Goal: Task Accomplishment & Management: Use online tool/utility

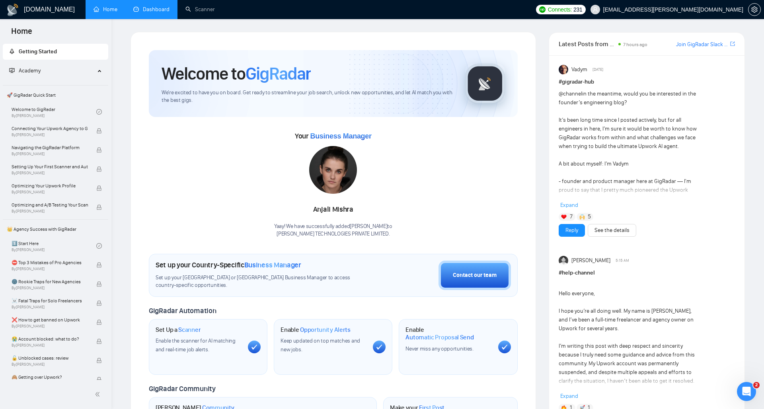
click at [156, 12] on link "Dashboard" at bounding box center [151, 9] width 36 height 7
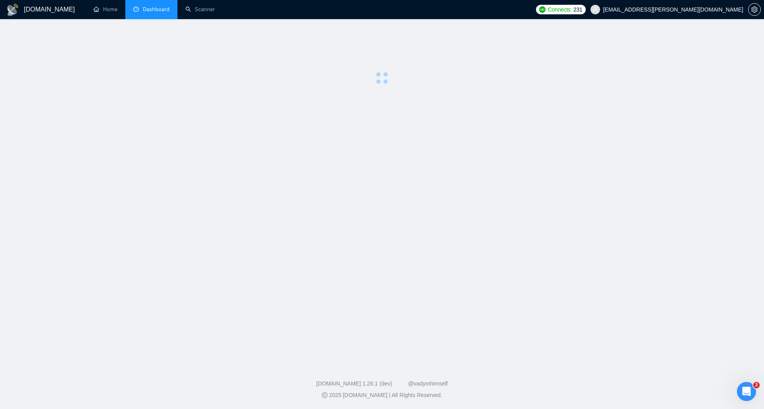
click at [226, 0] on ul "Home Dashboard Scanner" at bounding box center [307, 9] width 449 height 19
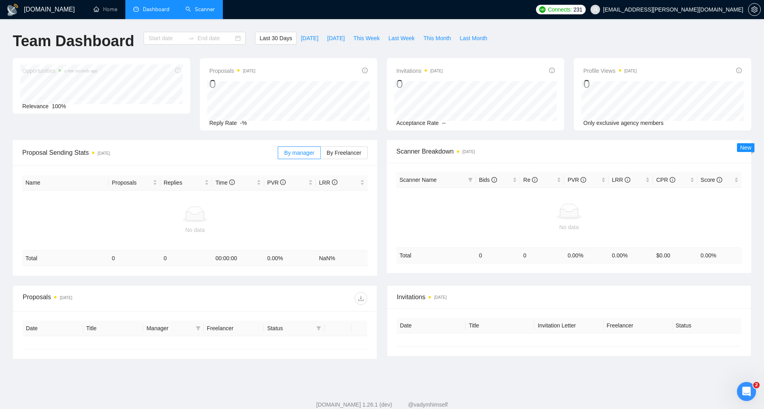
type input "[DATE]"
click at [210, 7] on link "Scanner" at bounding box center [200, 9] width 29 height 7
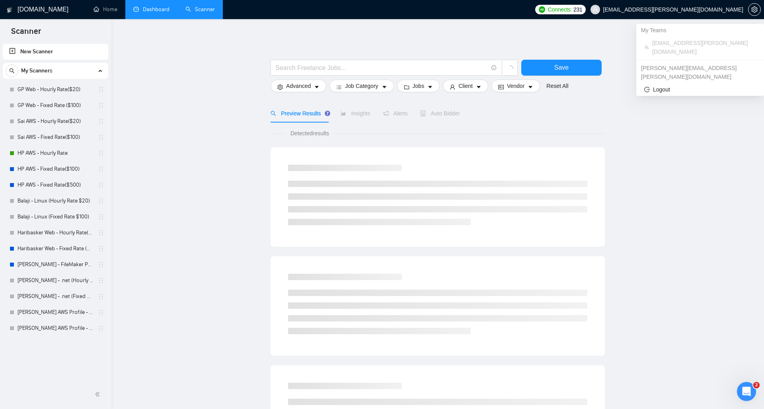
click at [578, 10] on span "[EMAIL_ADDRESS][PERSON_NAME][DOMAIN_NAME]" at bounding box center [673, 10] width 140 height 0
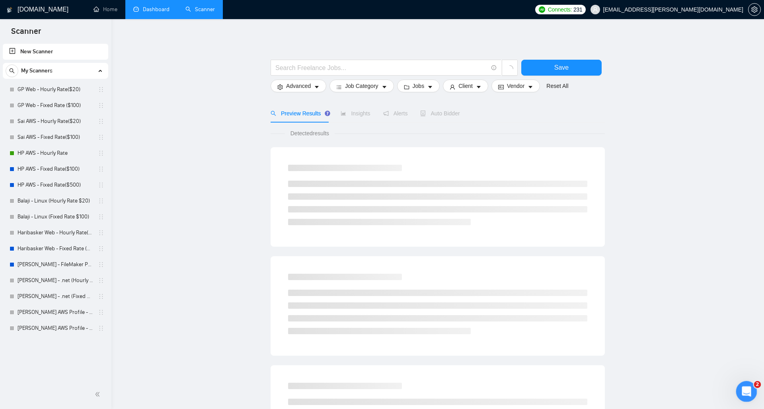
click at [578, 304] on div "Open Intercom Messenger" at bounding box center [745, 390] width 26 height 26
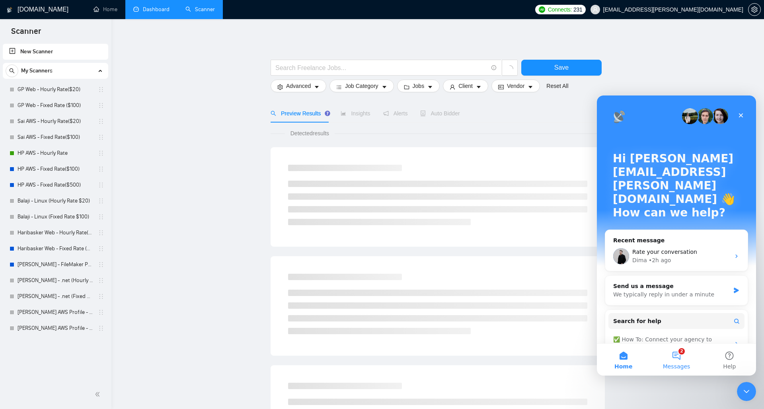
click at [578, 304] on button "2 Messages" at bounding box center [676, 360] width 53 height 32
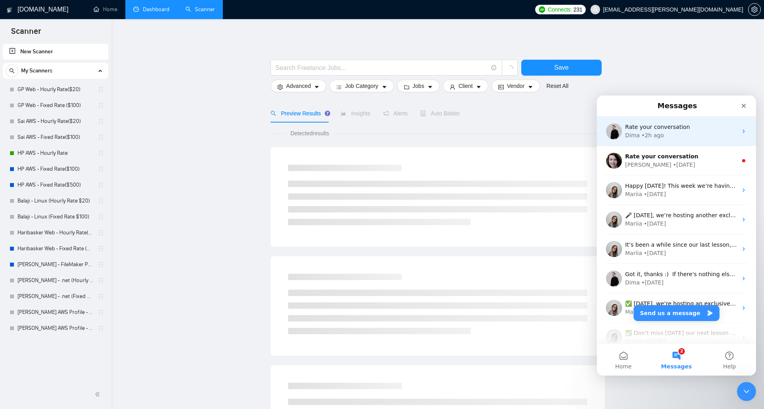
click at [578, 122] on div "Rate your conversation Dima • 2h ago" at bounding box center [676, 131] width 159 height 29
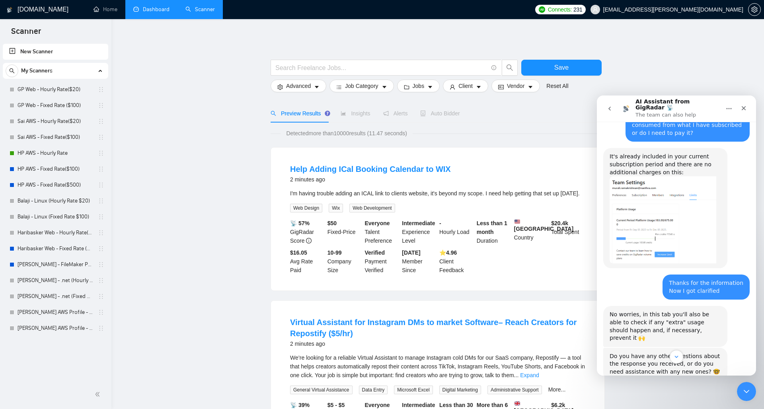
scroll to position [954, 0]
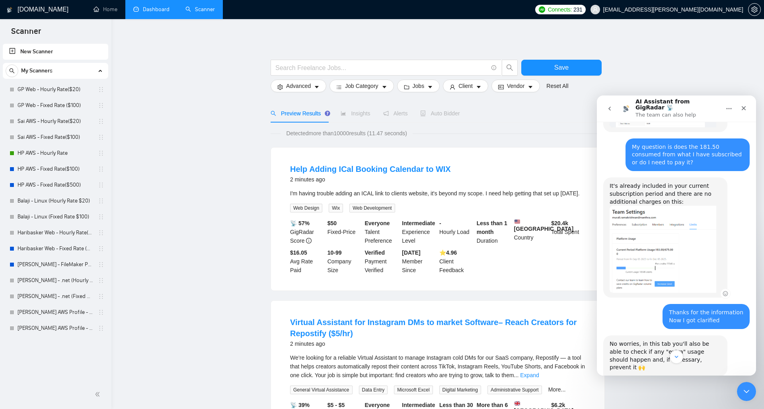
click at [578, 206] on img "Dima says…" at bounding box center [663, 249] width 107 height 87
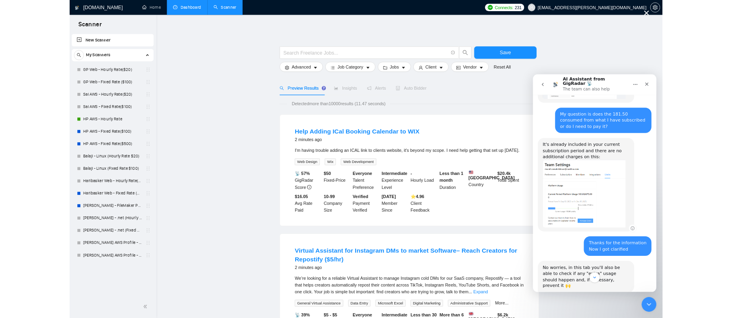
scroll to position [0, 0]
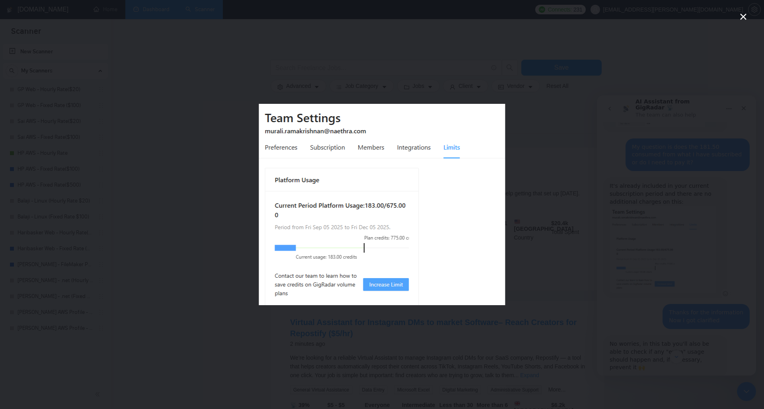
click at [578, 202] on div "Intercom messenger" at bounding box center [382, 204] width 764 height 409
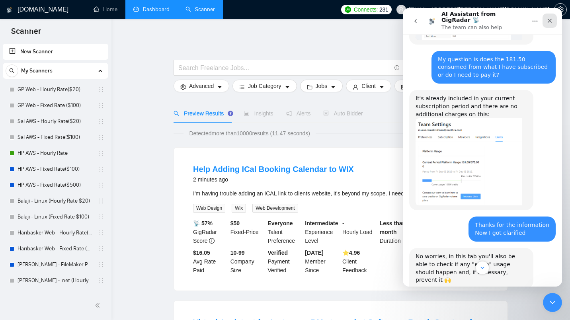
click at [550, 21] on icon "Close" at bounding box center [550, 21] width 6 height 6
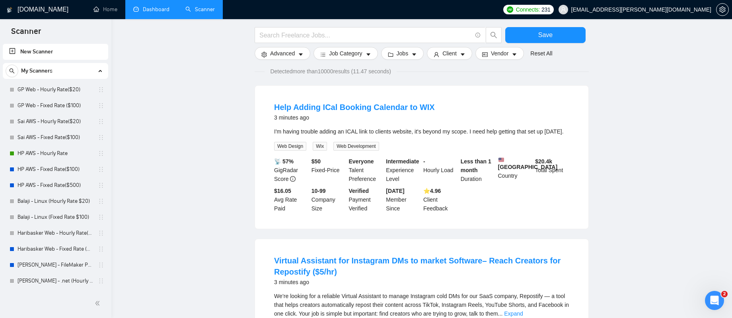
scroll to position [78, 0]
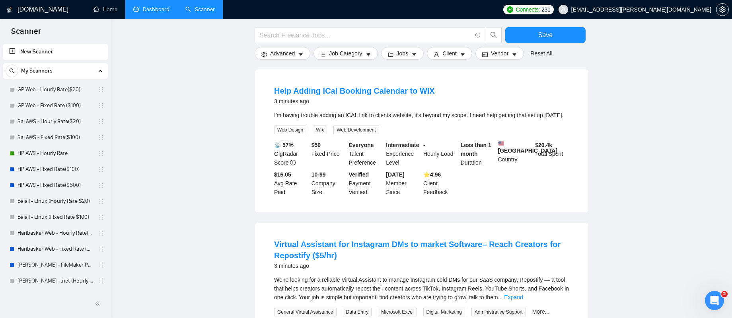
click at [152, 8] on link "Dashboard" at bounding box center [151, 9] width 36 height 7
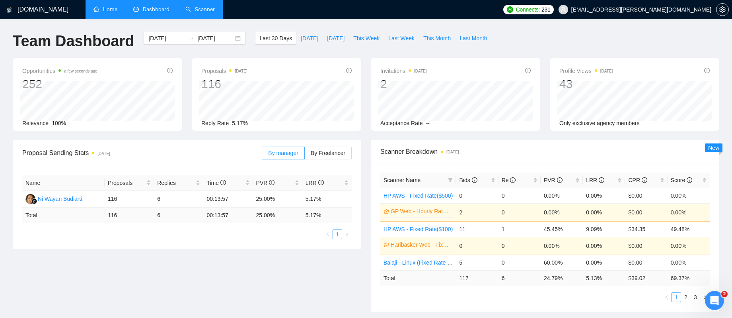
click at [104, 6] on link "Home" at bounding box center [106, 9] width 24 height 7
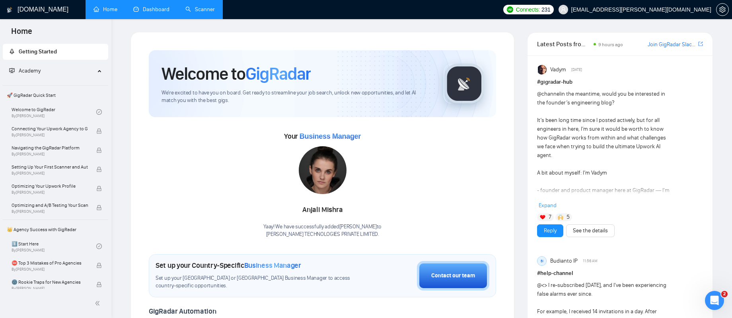
click at [200, 6] on link "Scanner" at bounding box center [200, 9] width 29 height 7
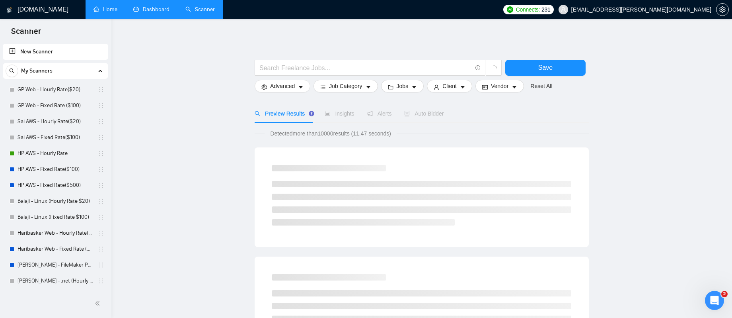
click at [107, 11] on link "Home" at bounding box center [106, 9] width 24 height 7
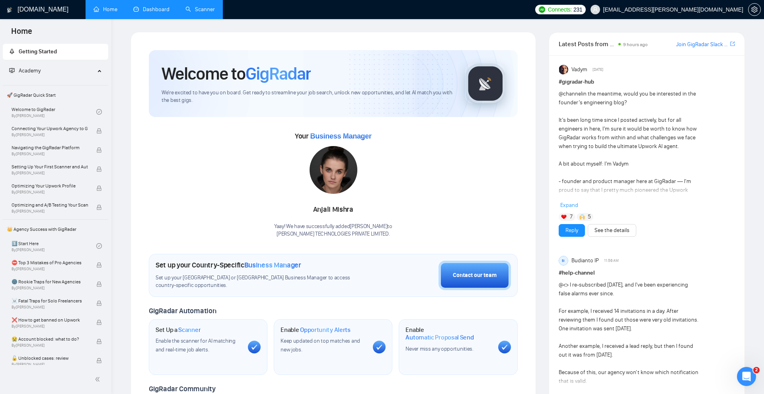
click at [166, 13] on link "Dashboard" at bounding box center [151, 9] width 36 height 7
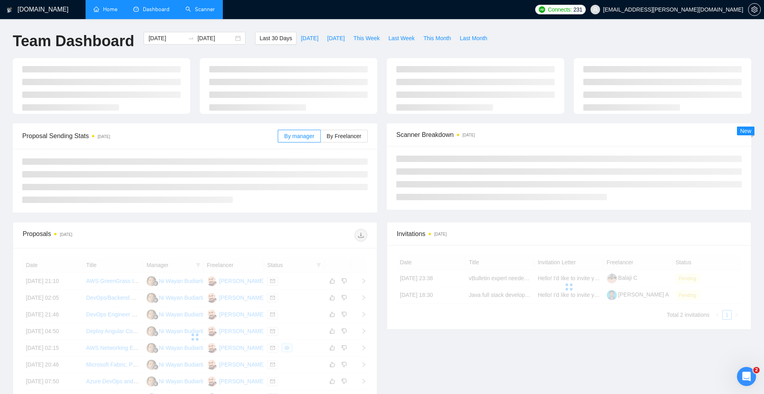
click at [205, 6] on link "Scanner" at bounding box center [200, 9] width 29 height 7
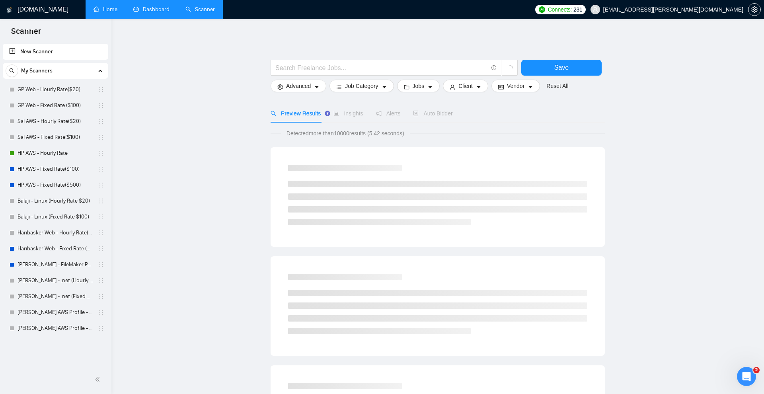
click at [162, 6] on link "Dashboard" at bounding box center [151, 9] width 36 height 7
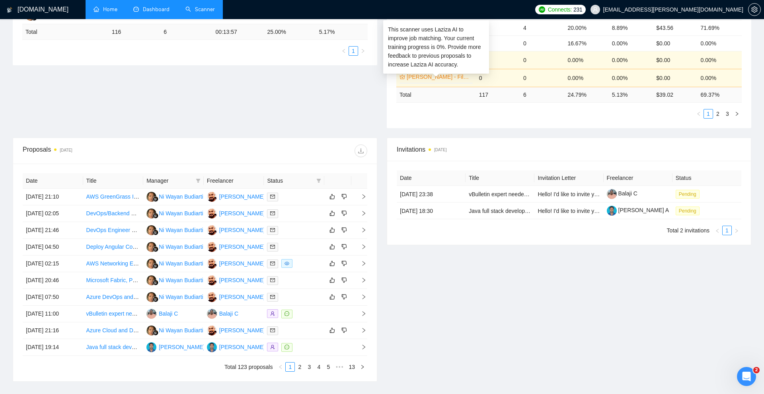
scroll to position [185, 0]
